Goal: Information Seeking & Learning: Check status

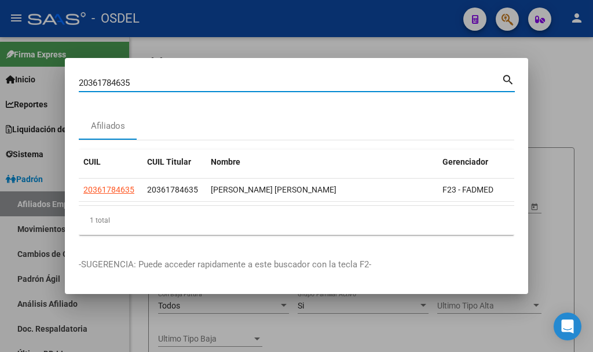
drag, startPoint x: 147, startPoint y: 82, endPoint x: 13, endPoint y: 83, distance: 133.8
click at [13, 83] on div "20361784635 Buscar (apellido, dni, cuil, nro traspaso, cuit, obra social) searc…" at bounding box center [296, 176] width 593 height 352
paste input "36946956"
type input "36946956"
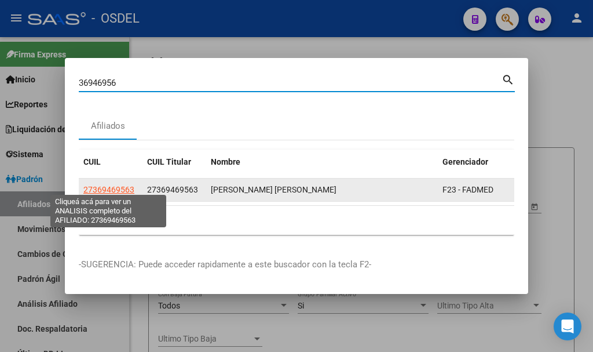
click at [108, 189] on span "27369469563" at bounding box center [108, 189] width 51 height 9
type textarea "27369469563"
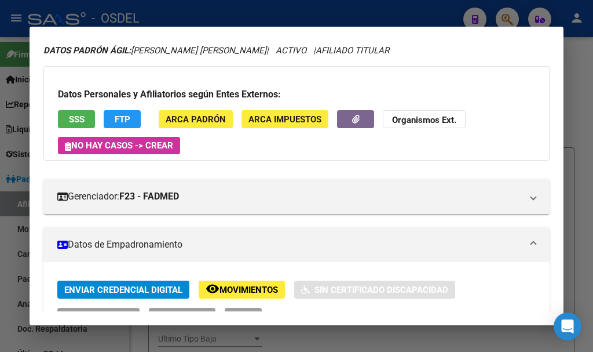
scroll to position [58, 0]
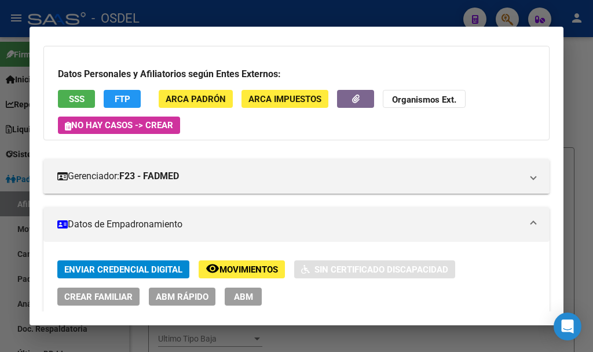
click at [88, 98] on button "SSS" at bounding box center [76, 99] width 37 height 18
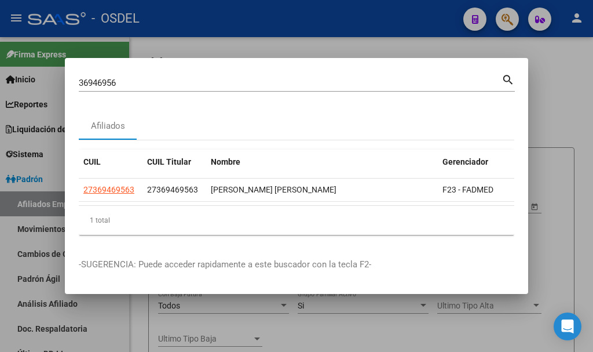
drag, startPoint x: 127, startPoint y: 79, endPoint x: 93, endPoint y: 77, distance: 34.3
click at [93, 78] on input "36946956" at bounding box center [290, 83] width 423 height 10
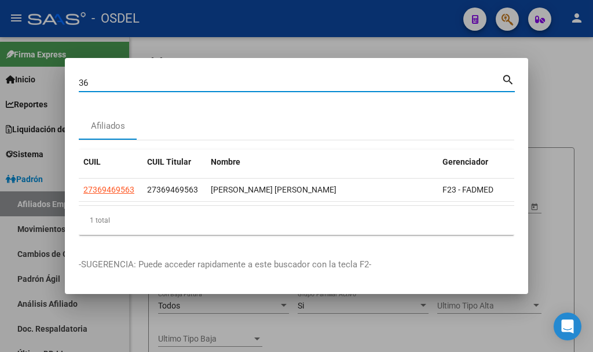
type input "3"
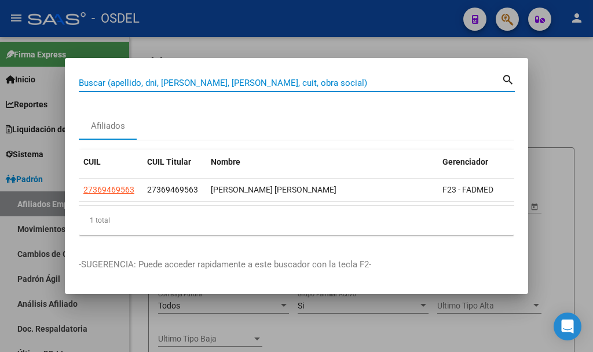
paste input
click at [185, 78] on input "Buscar (apellido, dni, [PERSON_NAME], [PERSON_NAME], cuit, obra social)" at bounding box center [290, 83] width 423 height 10
paste input "31090729"
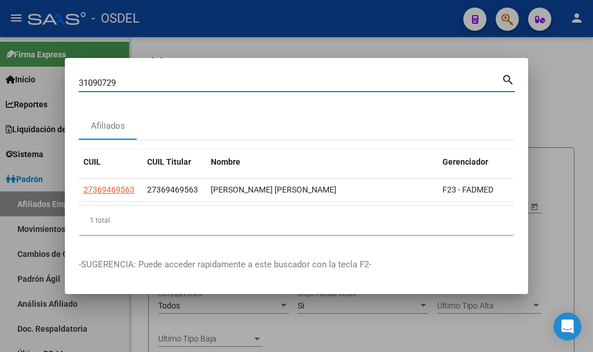
type input "31090729"
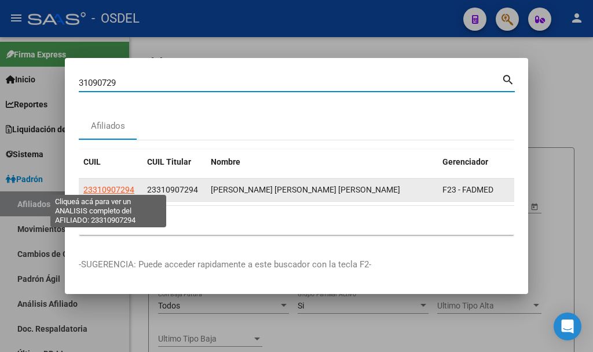
click at [122, 186] on span "23310907294" at bounding box center [108, 189] width 51 height 9
type textarea "23310907294"
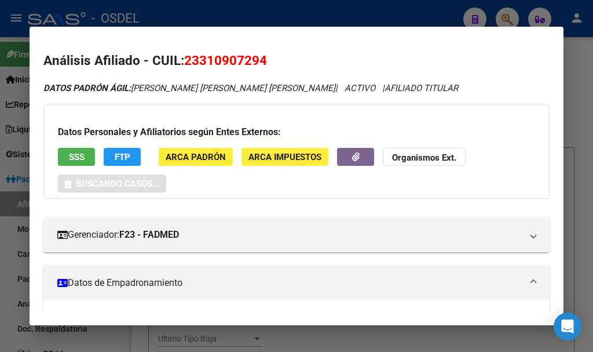
click at [75, 156] on span "SSS" at bounding box center [77, 157] width 16 height 10
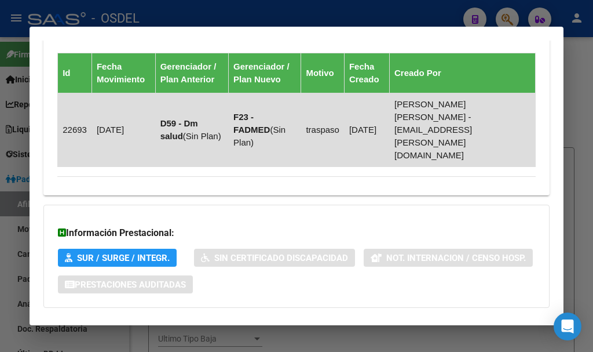
scroll to position [853, 0]
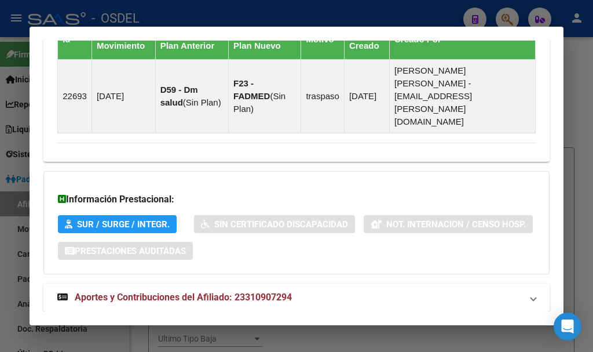
click at [175, 291] on span "Aportes y Contribuciones del Afiliado: 23310907294" at bounding box center [183, 296] width 217 height 11
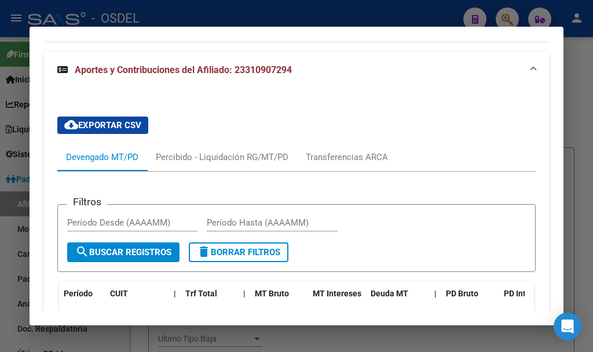
scroll to position [1142, 0]
